Goal: Information Seeking & Learning: Learn about a topic

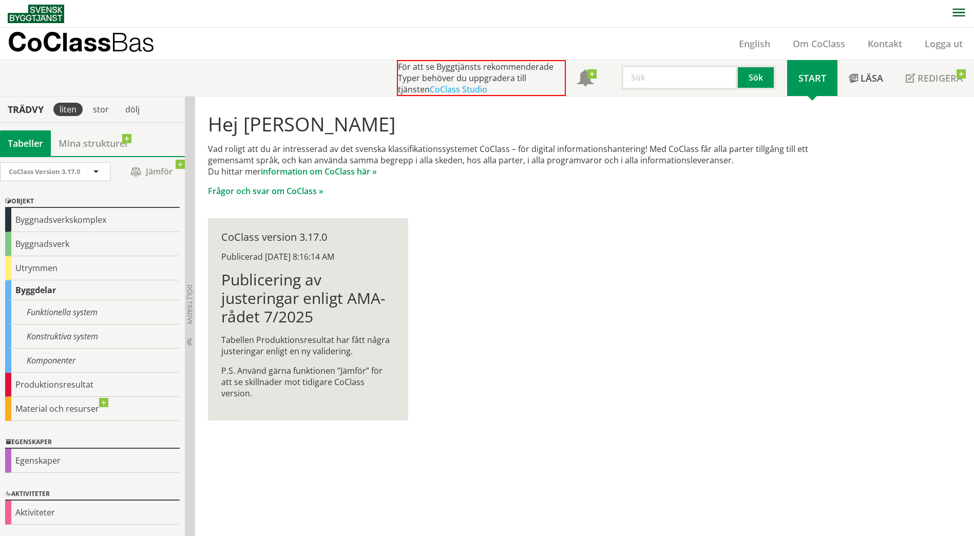
scroll to position [1, 0]
click at [88, 313] on div "Funktionella system" at bounding box center [92, 312] width 174 height 24
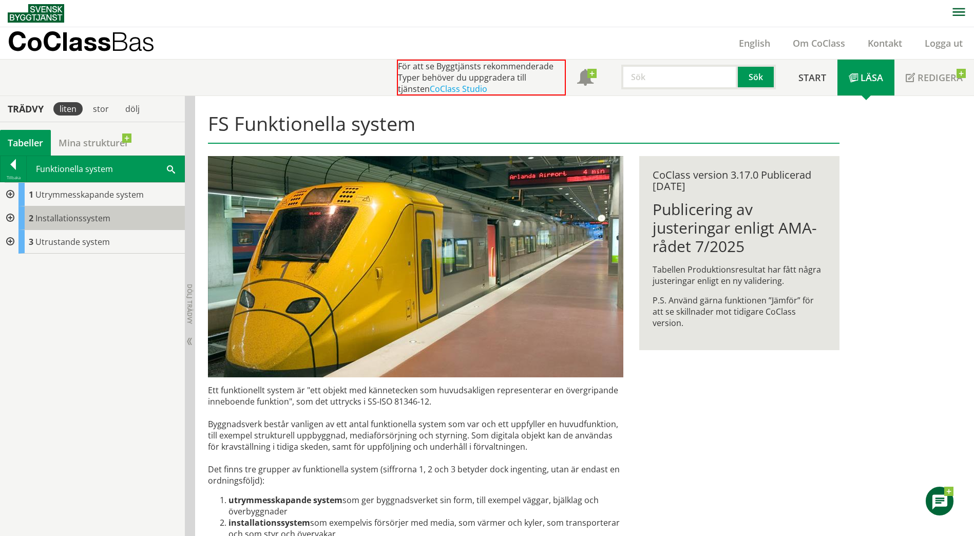
click at [55, 212] on span "Installationssystem" at bounding box center [72, 217] width 75 height 11
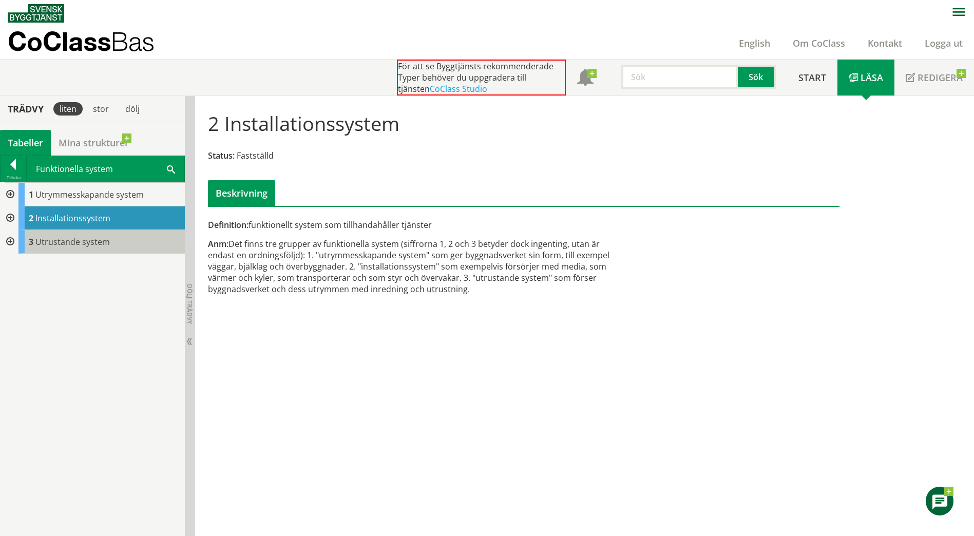
click at [55, 235] on div "3 Utrustande system" at bounding box center [101, 242] width 166 height 24
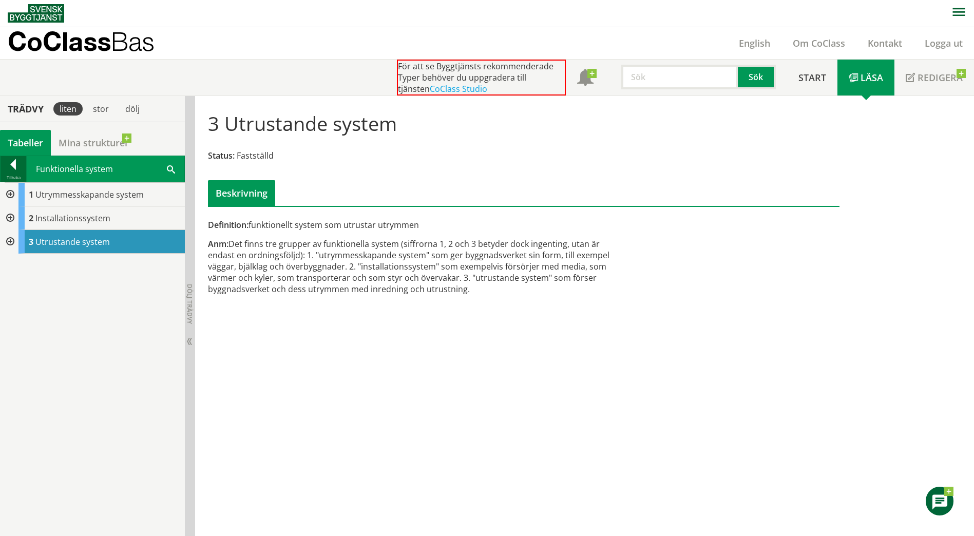
click at [13, 161] on div at bounding box center [14, 166] width 26 height 14
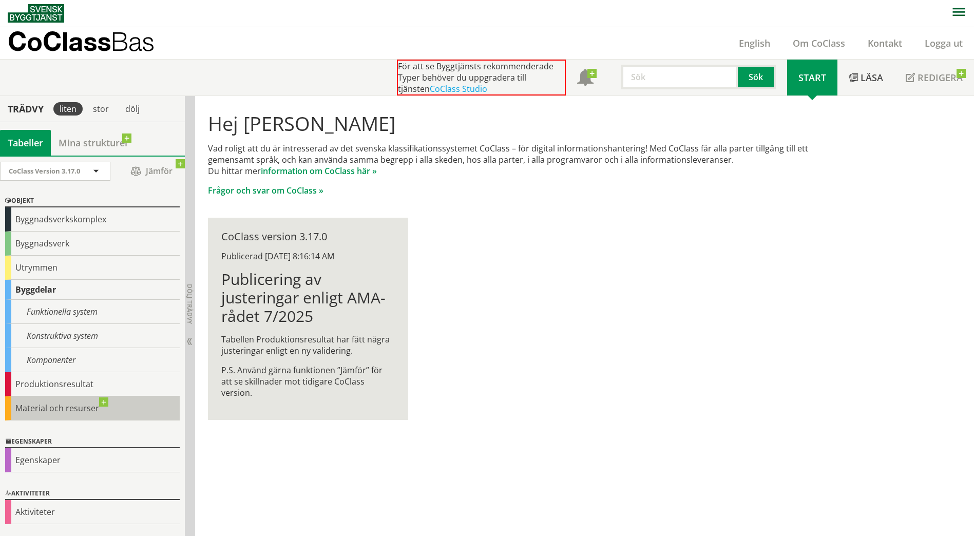
click at [59, 404] on div "Material och resurser" at bounding box center [92, 408] width 174 height 24
click at [56, 409] on div "Material och resurser" at bounding box center [92, 408] width 174 height 24
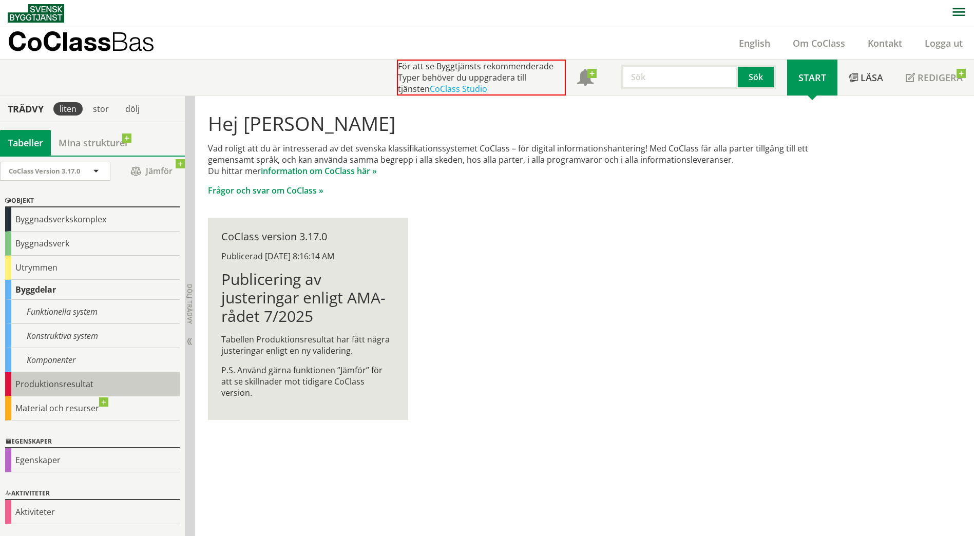
click at [54, 385] on div "Produktionsresultat" at bounding box center [92, 384] width 174 height 24
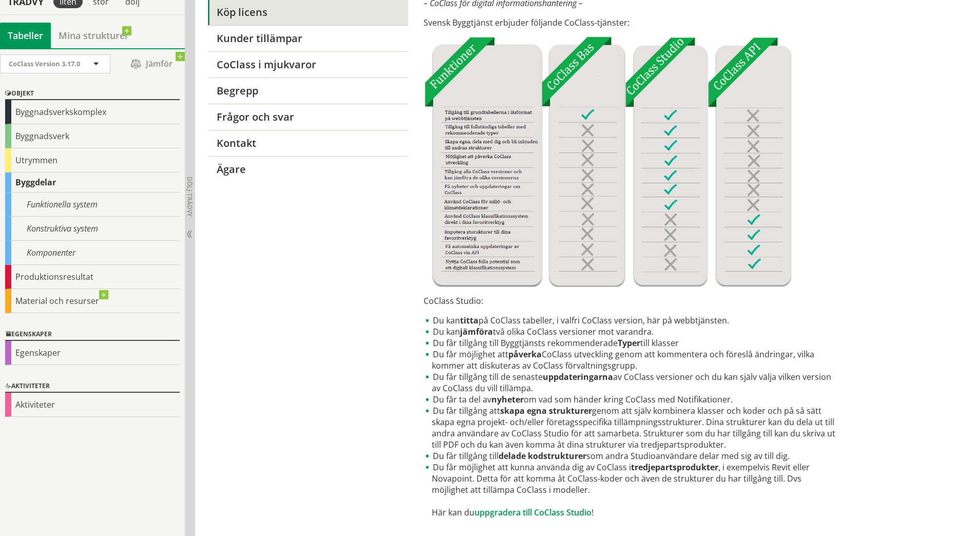
scroll to position [124, 0]
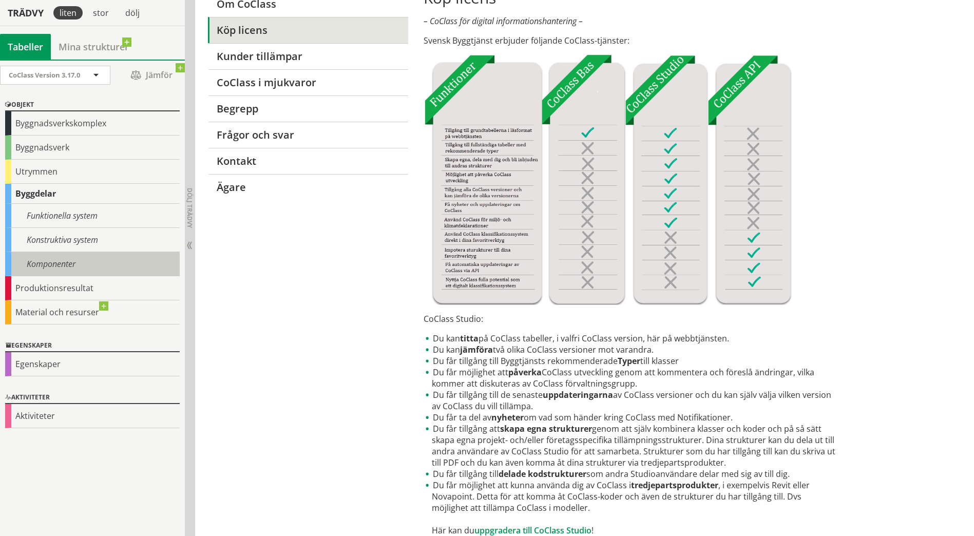
click at [40, 264] on div "Komponenter" at bounding box center [92, 264] width 174 height 24
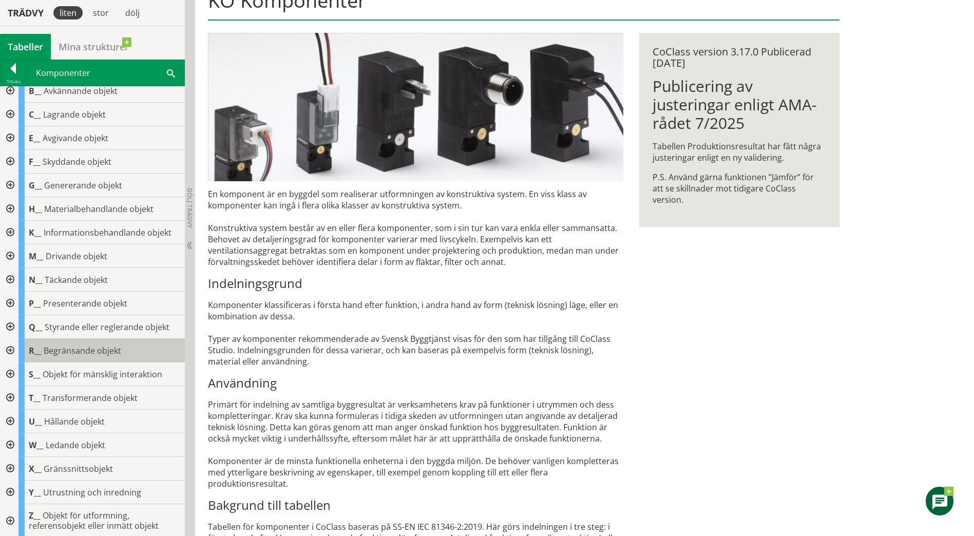
scroll to position [9, 0]
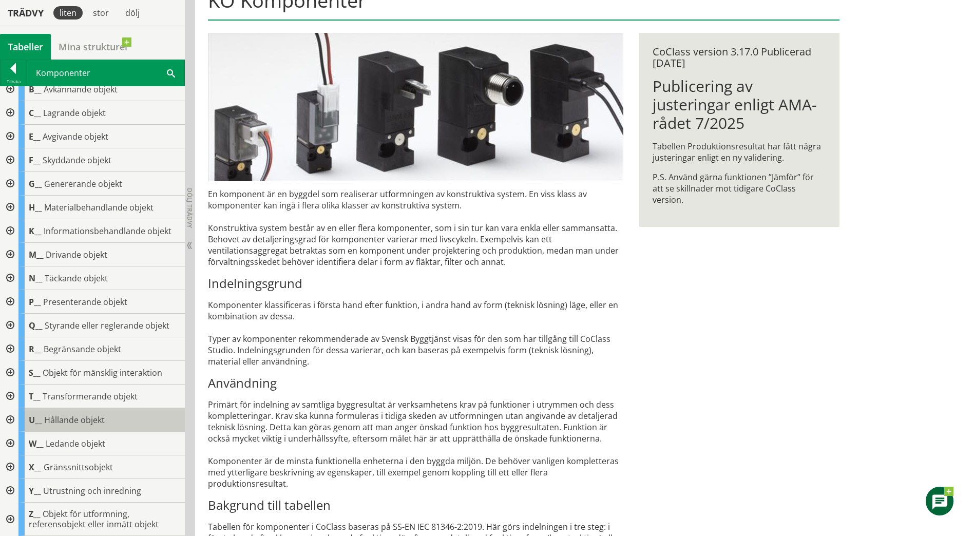
click at [68, 420] on span "Hållande objekt" at bounding box center [74, 419] width 61 height 11
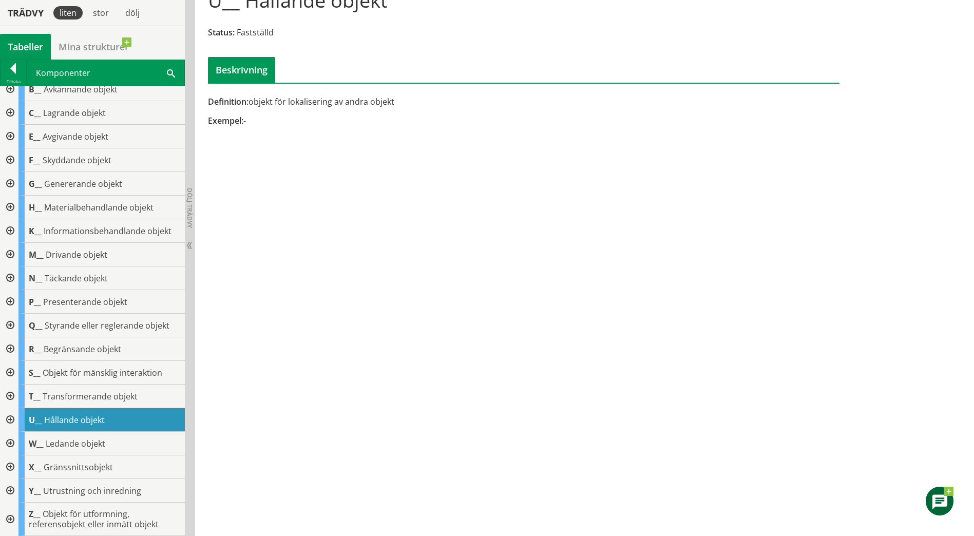
click at [33, 422] on span "U__" at bounding box center [35, 419] width 13 height 11
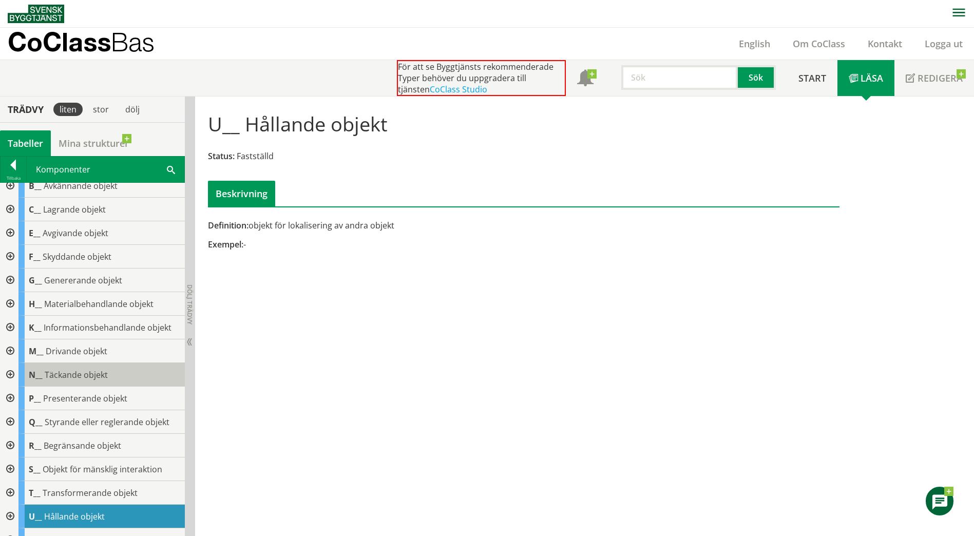
click at [75, 370] on span "Täckande objekt" at bounding box center [76, 374] width 63 height 11
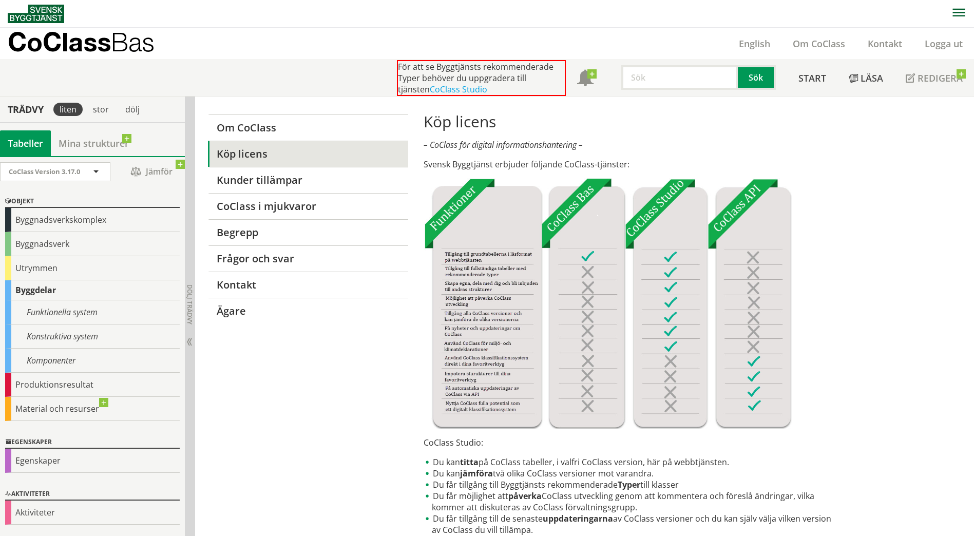
scroll to position [1, 0]
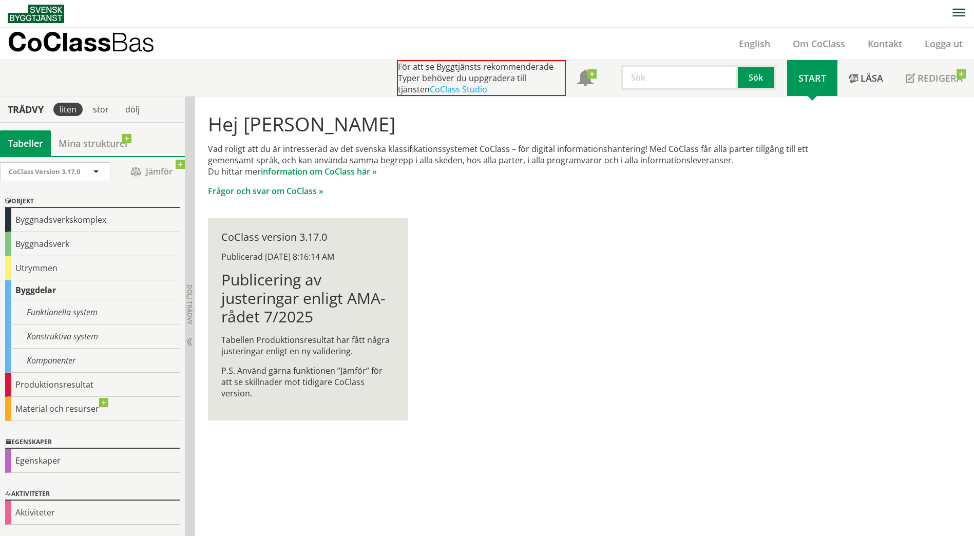
scroll to position [1, 0]
click at [97, 169] on span at bounding box center [95, 171] width 9 height 9
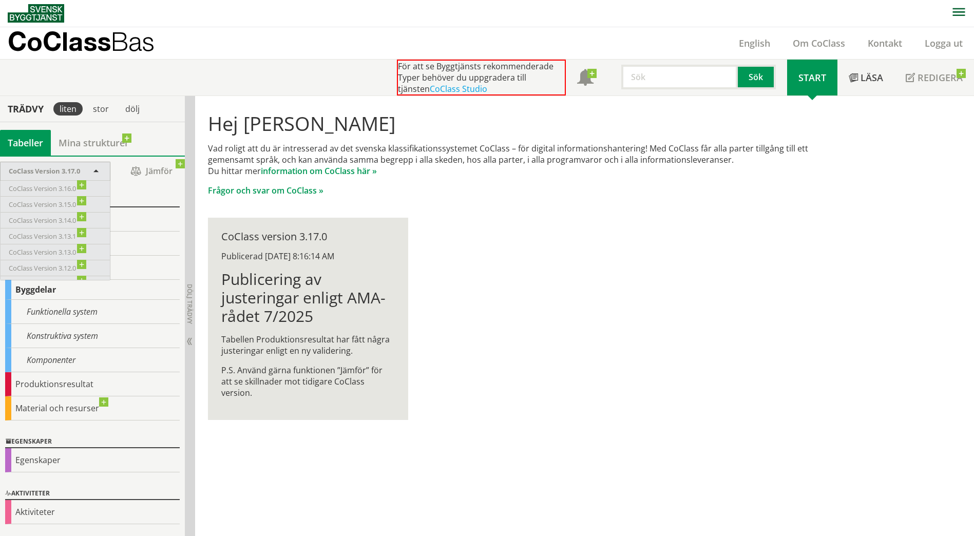
click at [97, 169] on span at bounding box center [95, 171] width 9 height 9
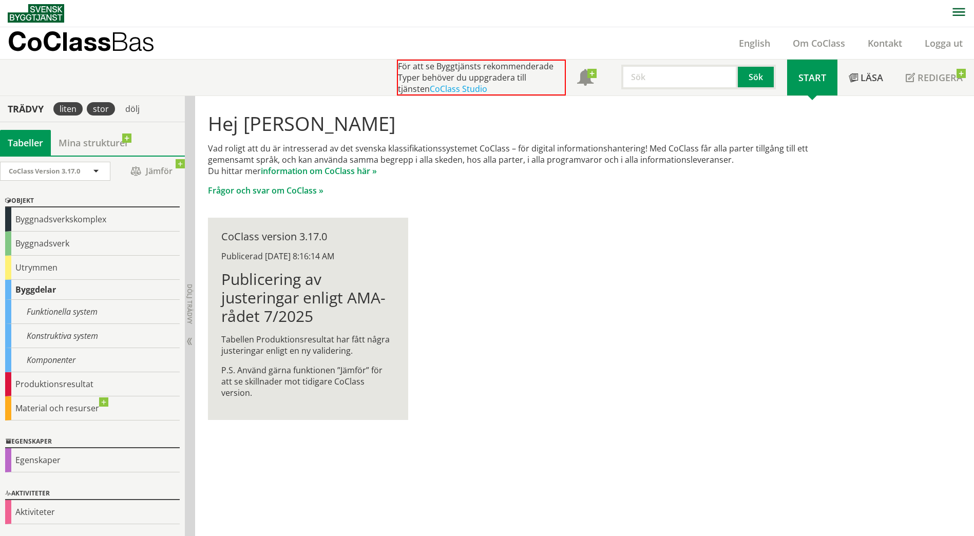
click at [102, 112] on div "stor" at bounding box center [101, 108] width 28 height 13
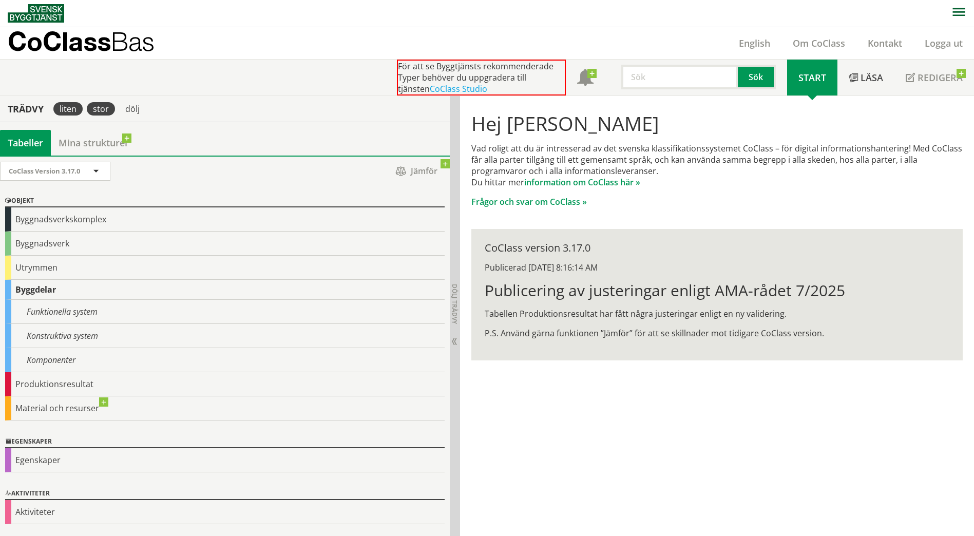
click at [74, 113] on div "liten" at bounding box center [67, 108] width 29 height 13
